Goal: Information Seeking & Learning: Learn about a topic

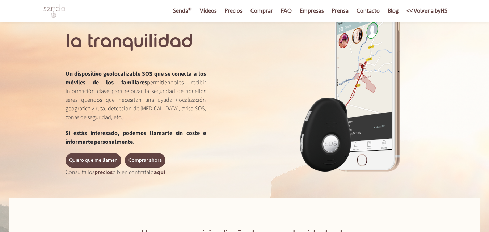
scroll to position [67, 0]
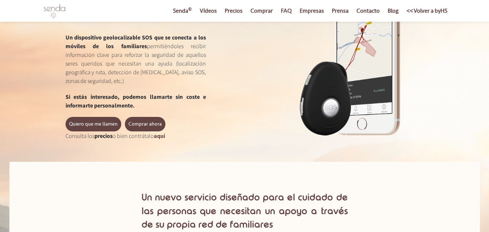
click at [101, 136] on link "precios" at bounding box center [103, 135] width 18 height 7
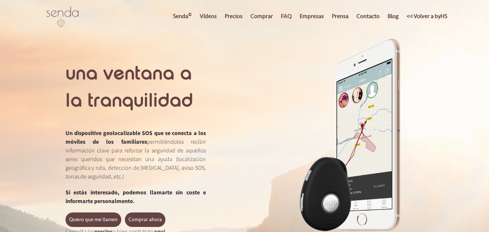
click at [290, 16] on link "FAQ" at bounding box center [286, 16] width 18 height 32
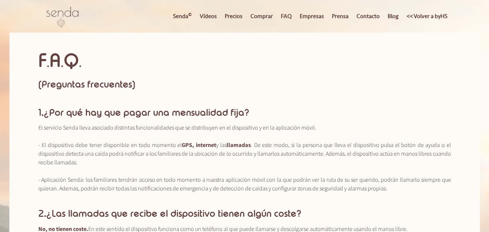
click at [338, 16] on link "Prensa" at bounding box center [340, 16] width 24 height 32
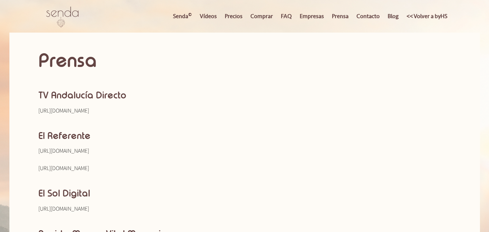
click at [182, 15] on link "Senda ©" at bounding box center [182, 16] width 26 height 32
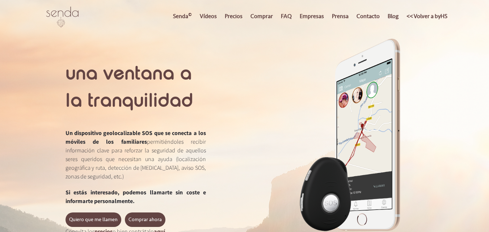
click at [232, 13] on link "Precios" at bounding box center [233, 16] width 25 height 32
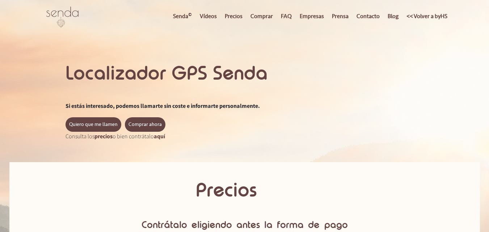
click at [187, 16] on link "Senda ©" at bounding box center [182, 16] width 26 height 32
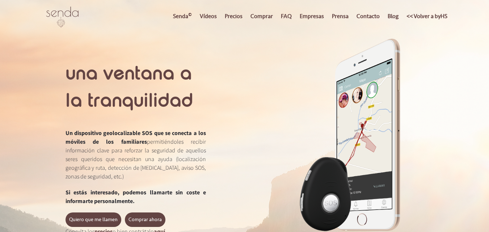
click at [233, 12] on link "Precios" at bounding box center [233, 16] width 25 height 32
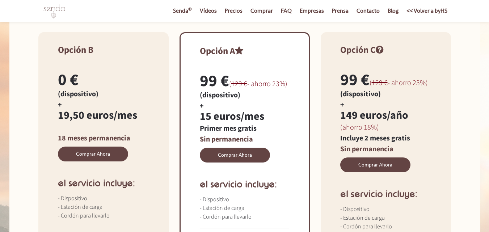
scroll to position [211, 0]
